Goal: Obtain resource: Download file/media

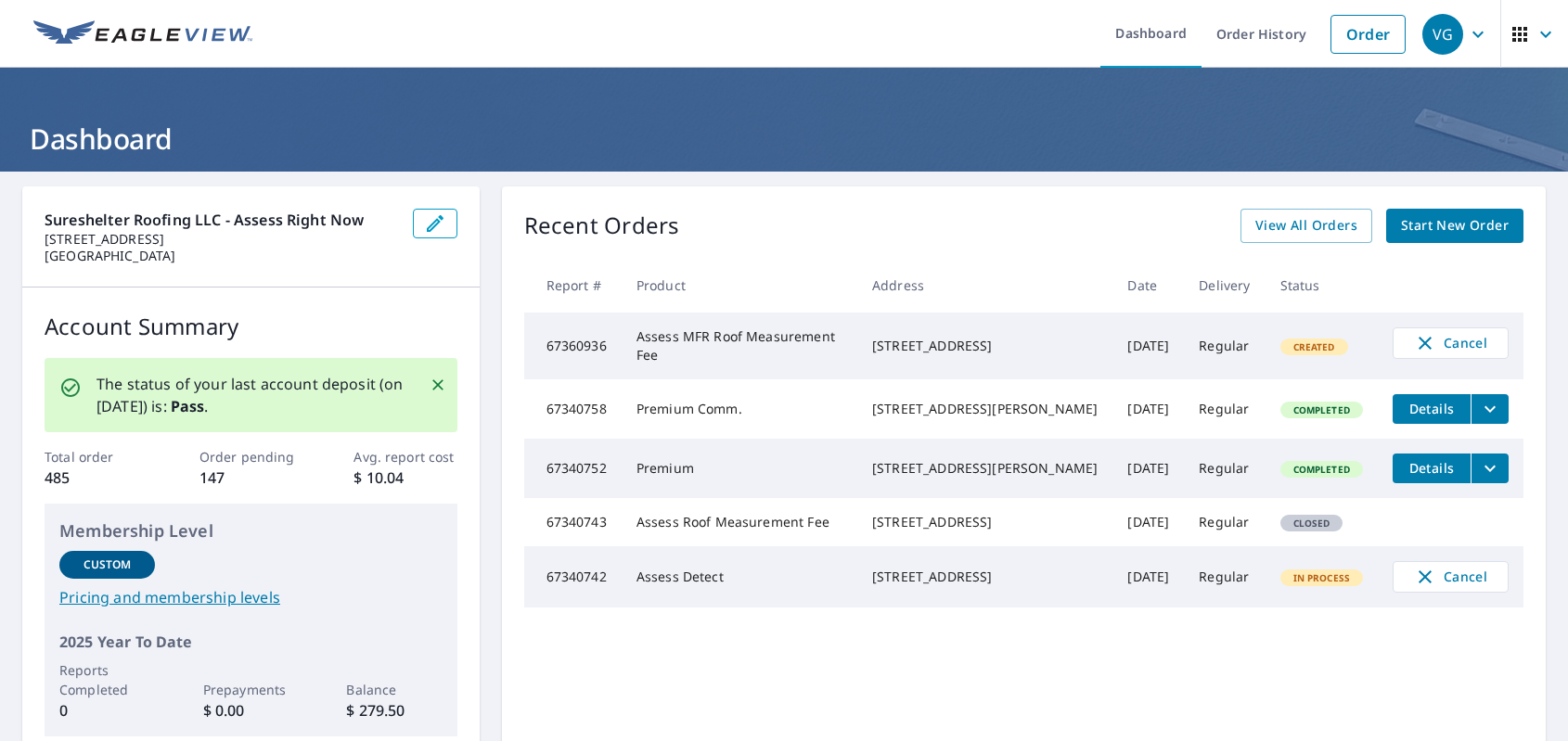
click at [1490, 478] on icon "filesDropdownBtn-67340752" at bounding box center [1489, 468] width 22 height 22
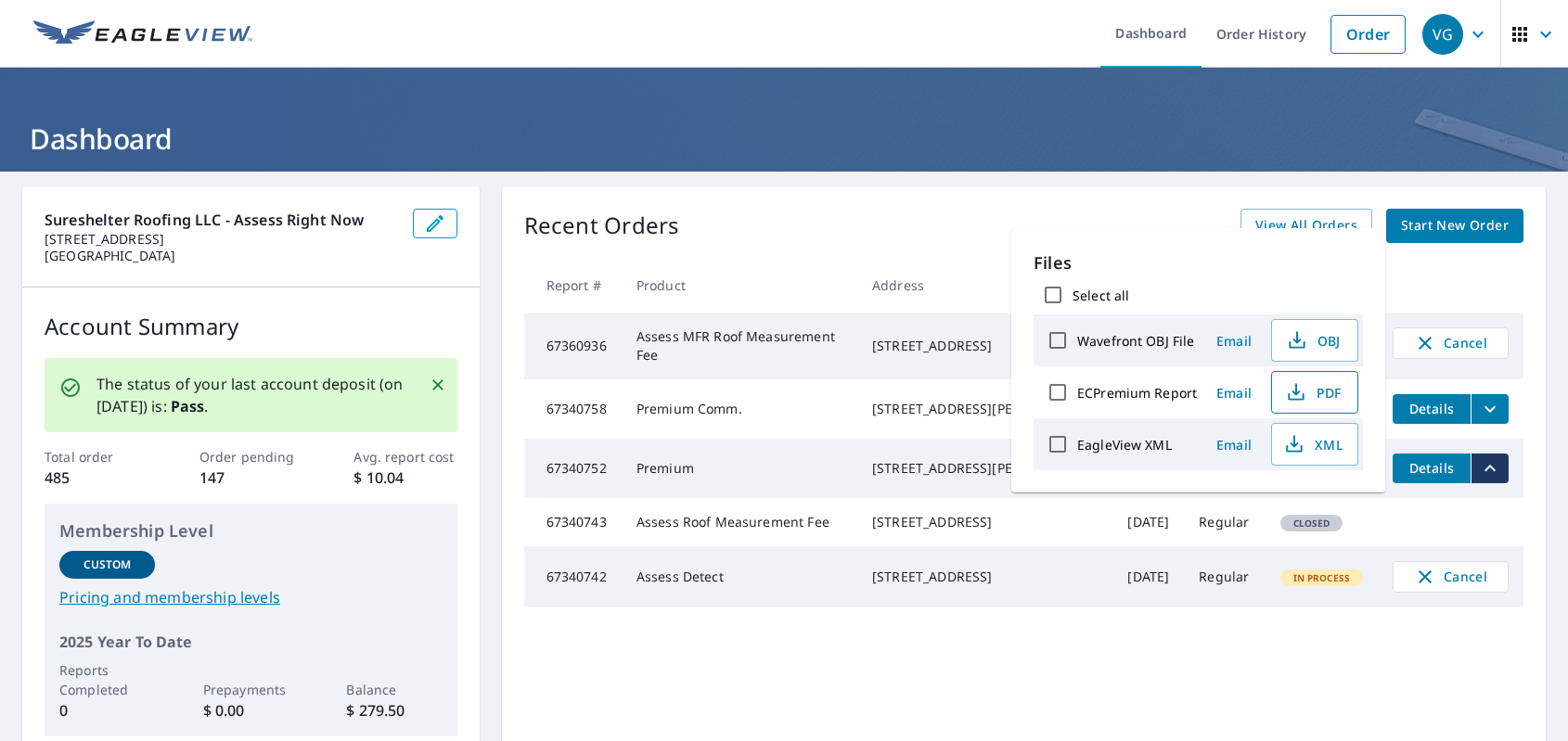
click at [1328, 398] on span "PDF" at bounding box center [1312, 392] width 60 height 22
click at [1008, 187] on div "Recent Orders View All Orders Start New Order Report # Product Address Date Del…" at bounding box center [1023, 472] width 1043 height 572
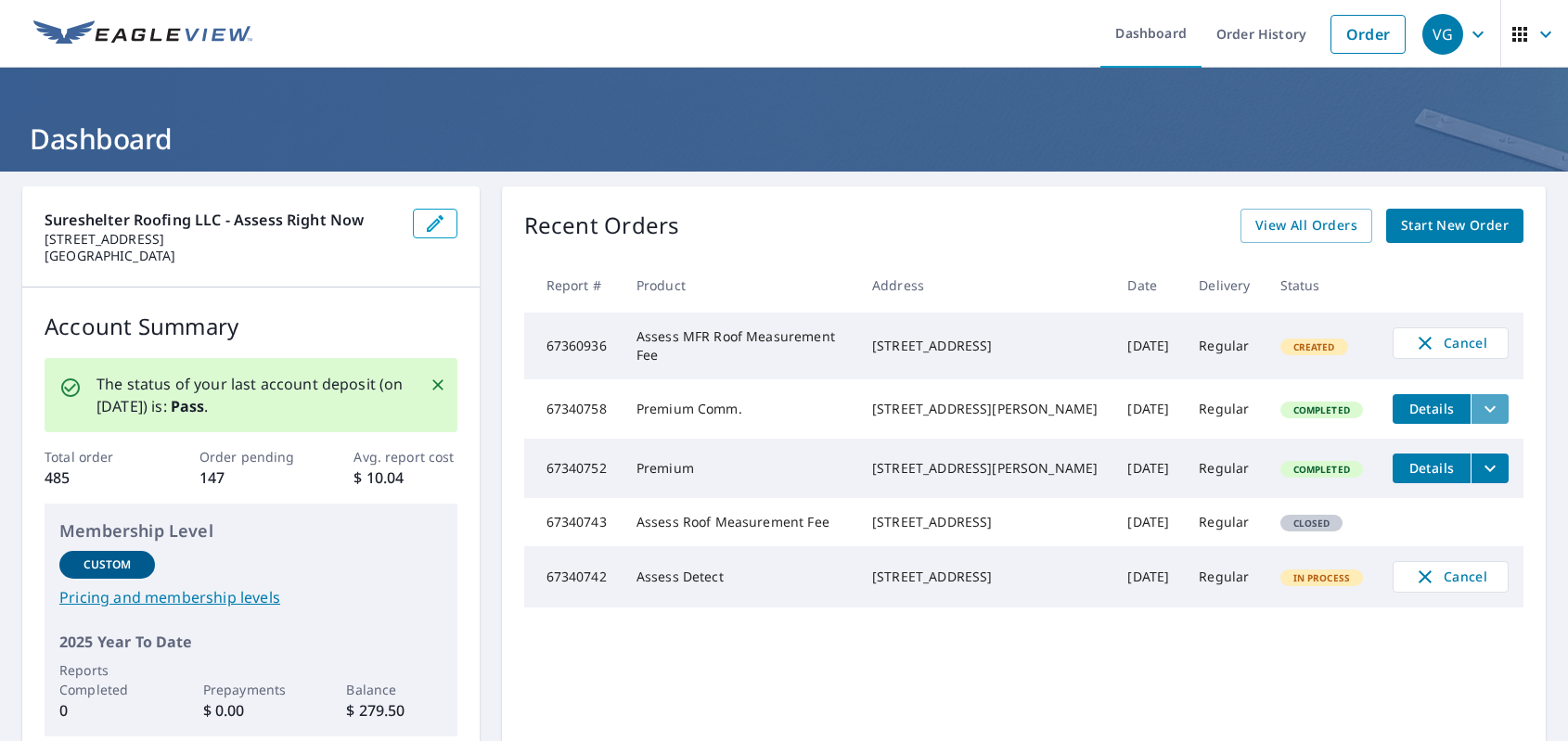
click at [1492, 396] on button "filesDropdownBtn-67340758" at bounding box center [1489, 409] width 38 height 30
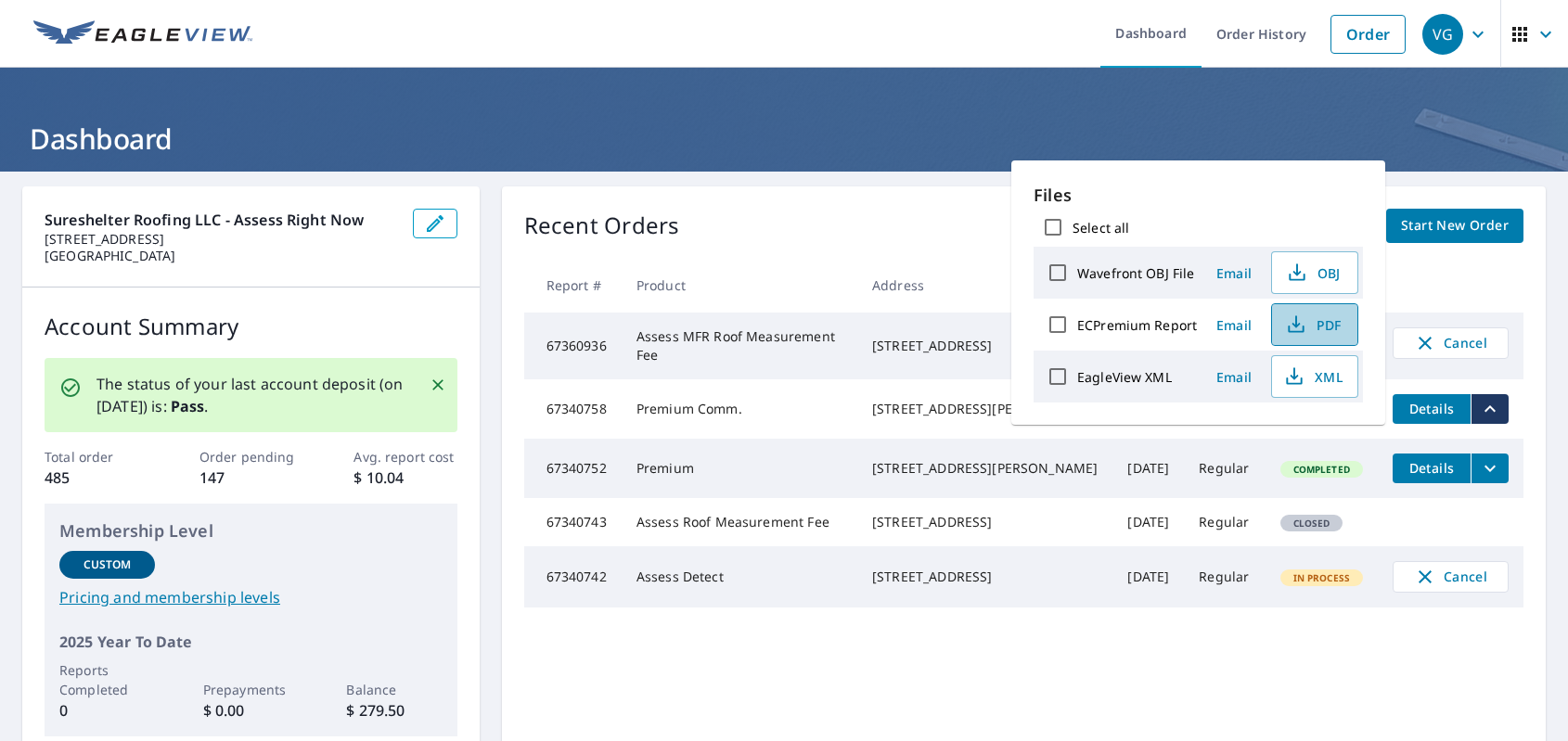
click at [1337, 333] on span "PDF" at bounding box center [1312, 324] width 60 height 22
click at [837, 235] on div "Recent Orders View All Orders Start New Order" at bounding box center [1023, 226] width 999 height 35
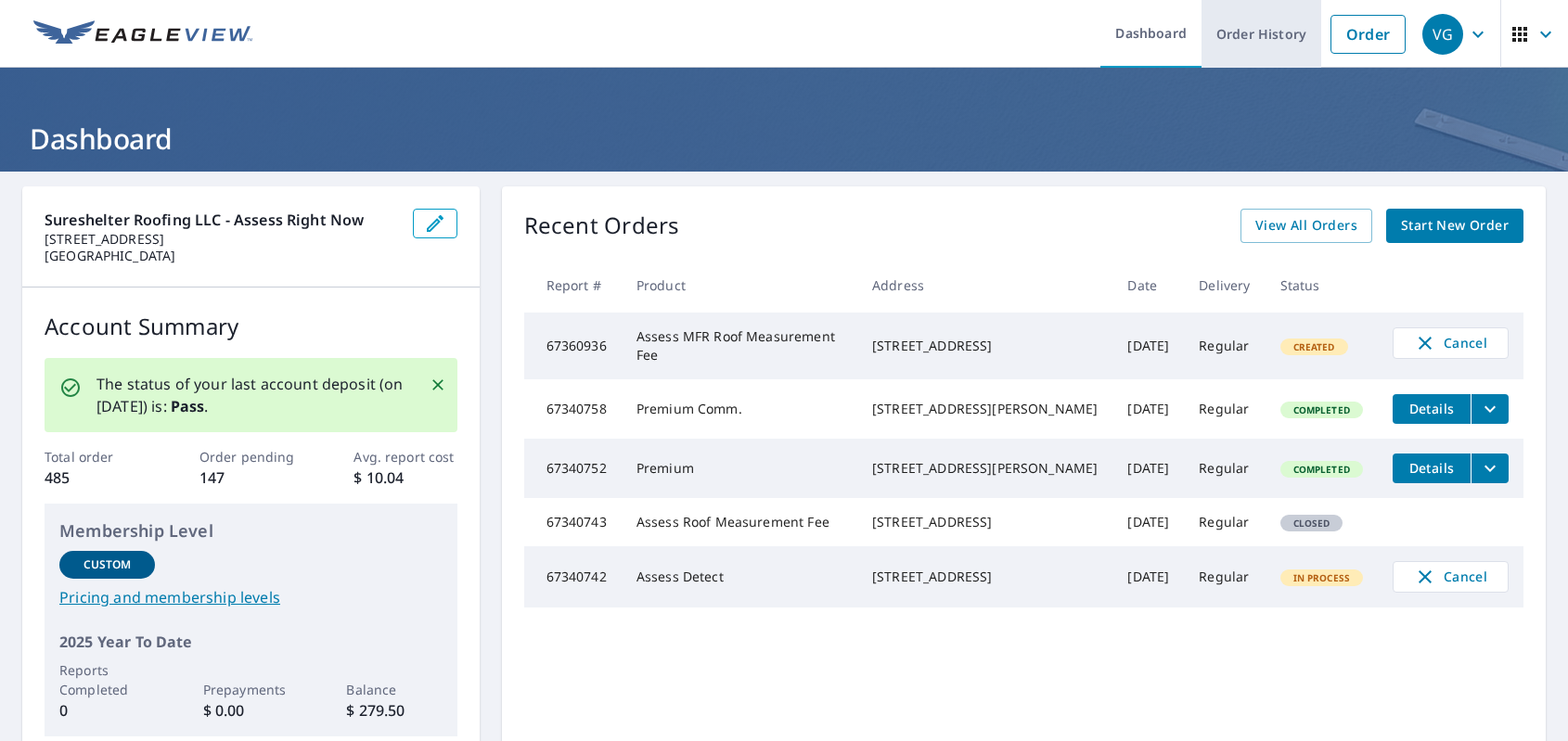
click at [1241, 42] on link "Order History" at bounding box center [1261, 34] width 120 height 68
